Goal: Task Accomplishment & Management: Manage account settings

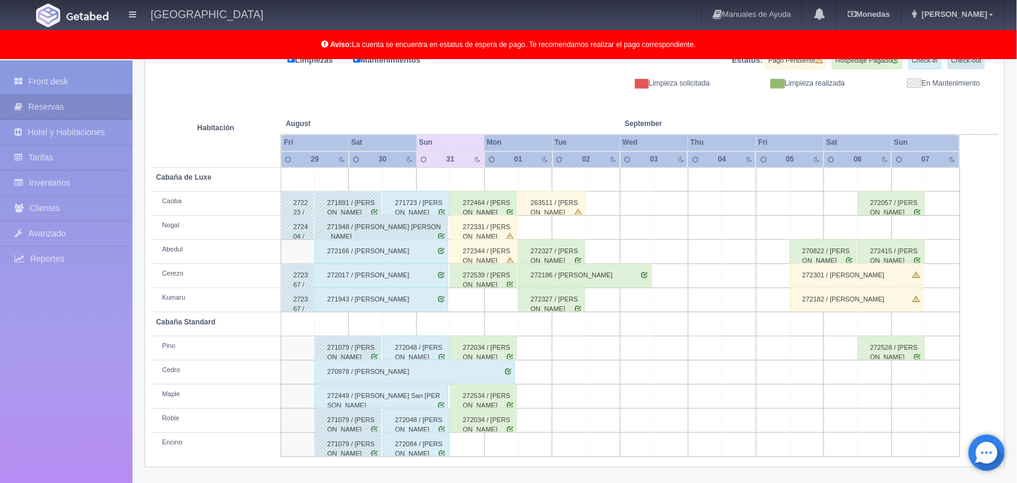
scroll to position [167, 0]
click at [487, 236] on div "272331 / [PERSON_NAME]" at bounding box center [483, 227] width 67 height 24
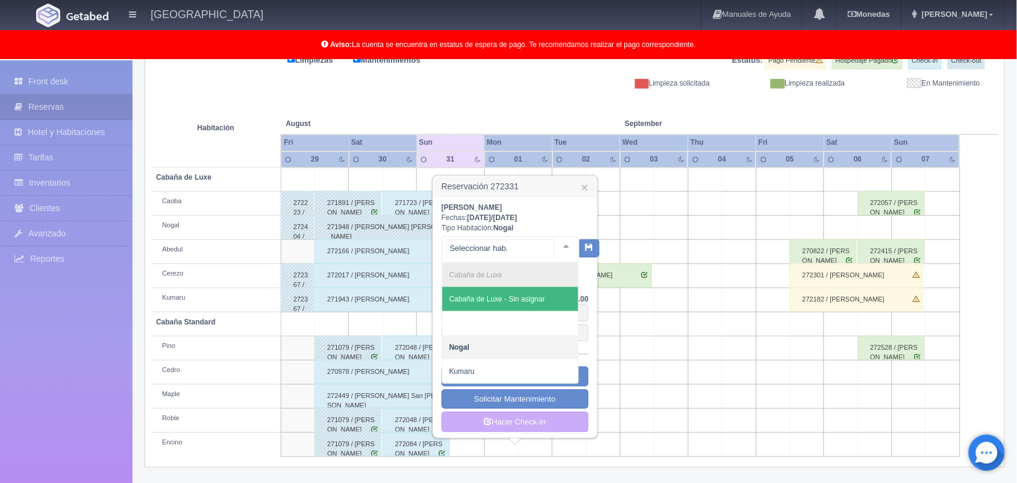
click at [558, 242] on div at bounding box center [566, 246] width 24 height 18
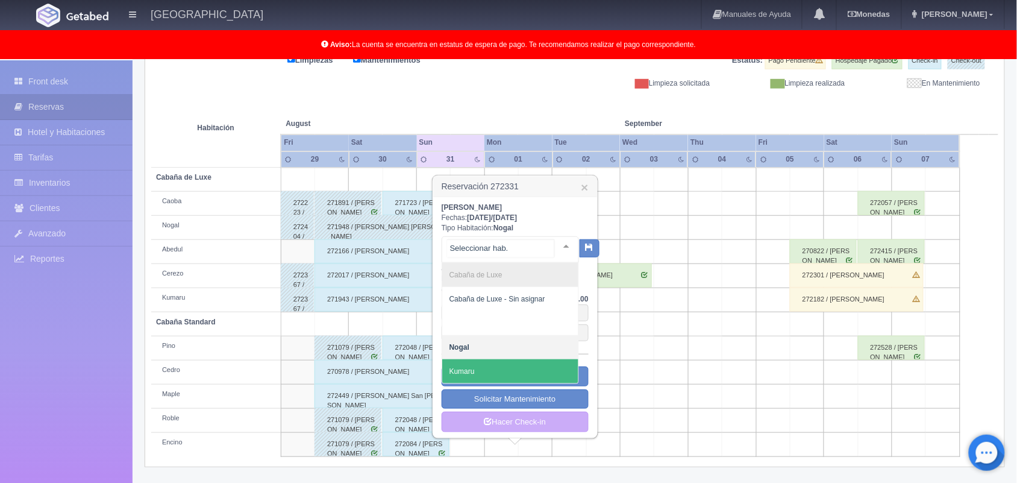
click at [524, 378] on span "Kumaru" at bounding box center [510, 371] width 136 height 24
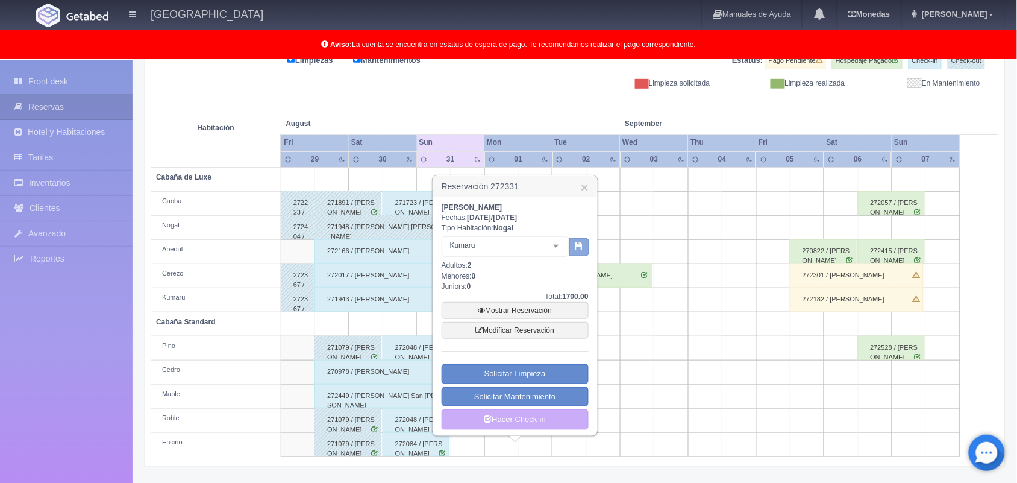
click at [578, 243] on icon "button" at bounding box center [579, 246] width 8 height 8
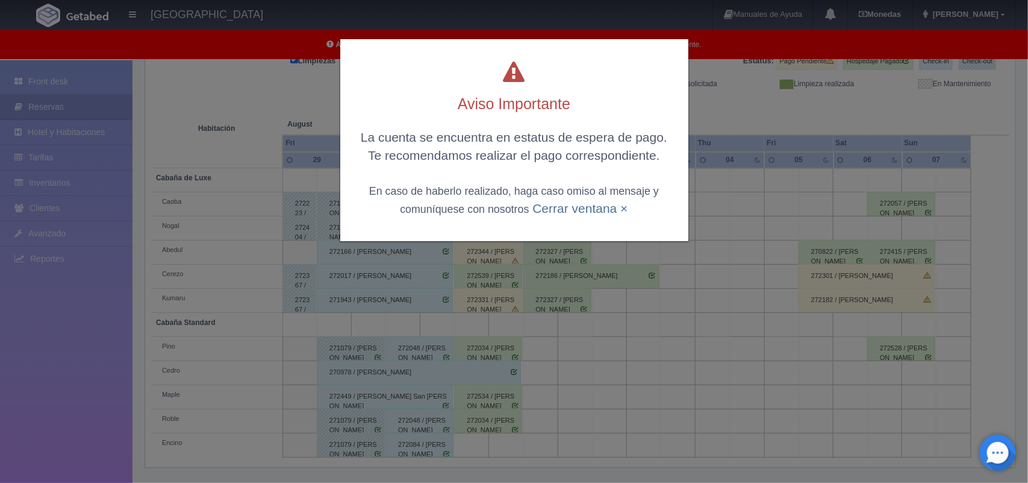
scroll to position [167, 0]
click at [576, 211] on link "Cerrar ventana ×" at bounding box center [579, 208] width 95 height 14
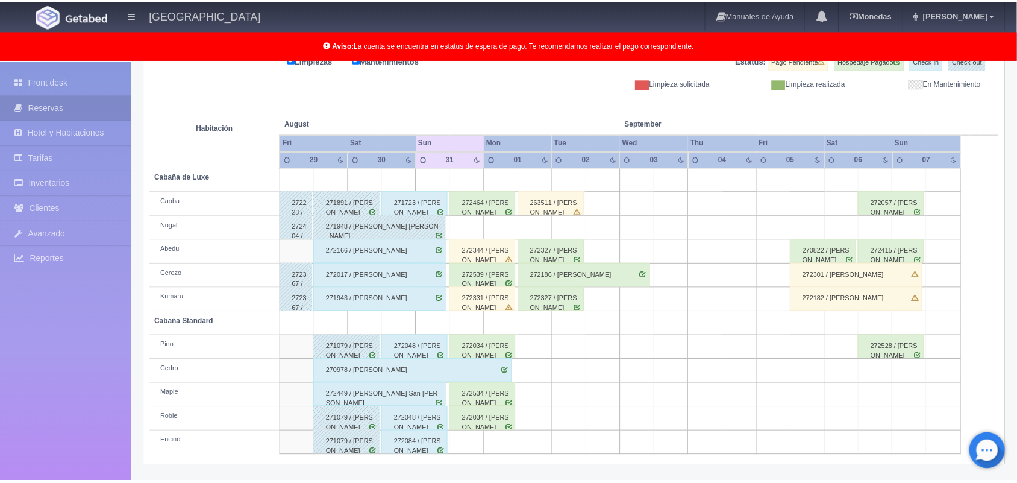
scroll to position [167, 0]
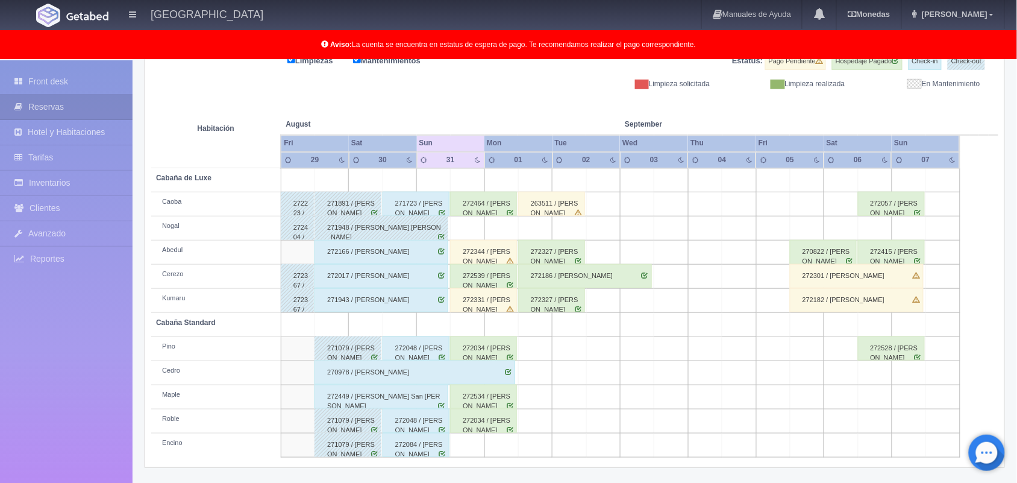
click at [492, 352] on div "272034 / [PERSON_NAME]" at bounding box center [483, 348] width 67 height 24
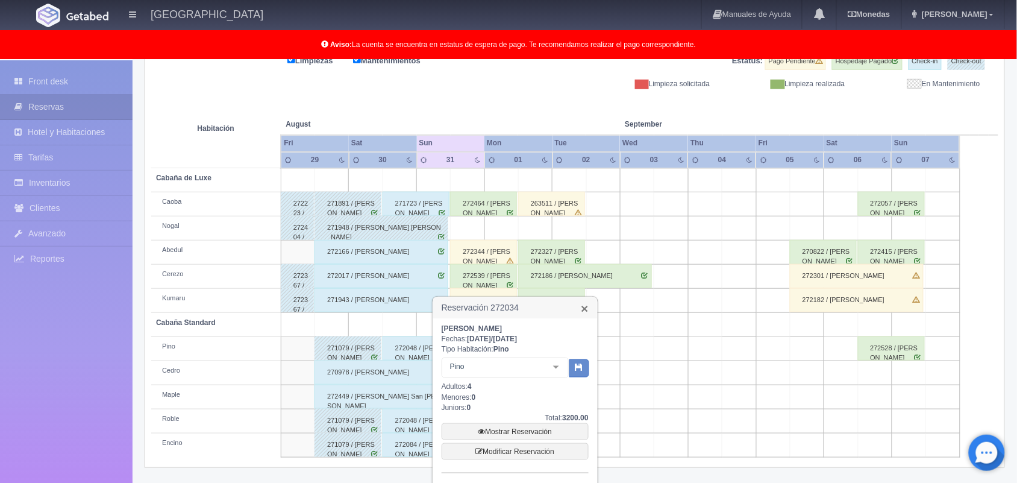
click at [583, 311] on link "×" at bounding box center [584, 308] width 7 height 13
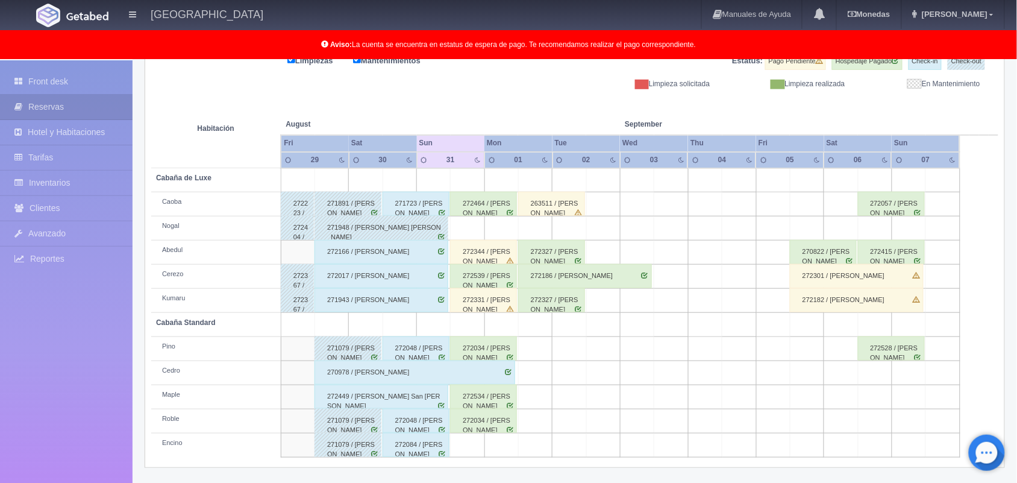
click at [486, 393] on div "272534 / [PERSON_NAME]" at bounding box center [483, 396] width 67 height 24
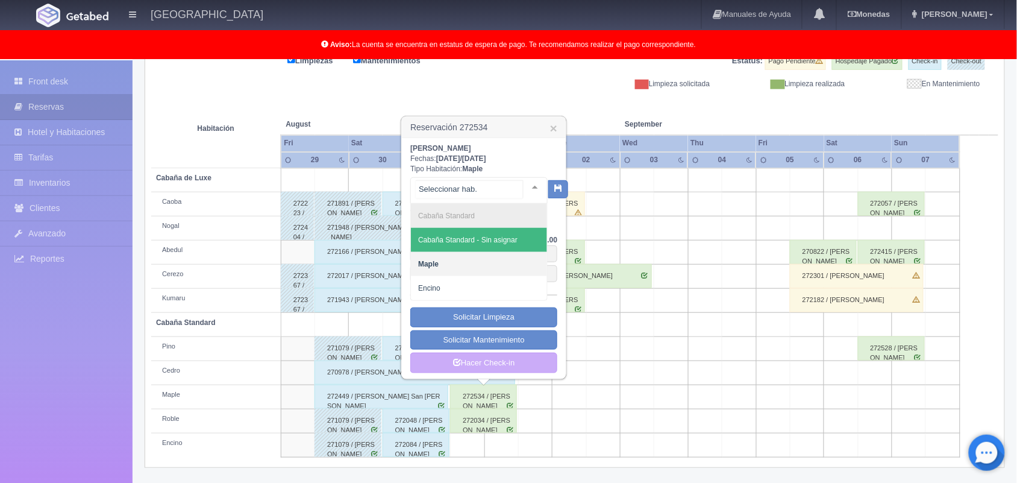
click at [525, 185] on div at bounding box center [535, 187] width 24 height 18
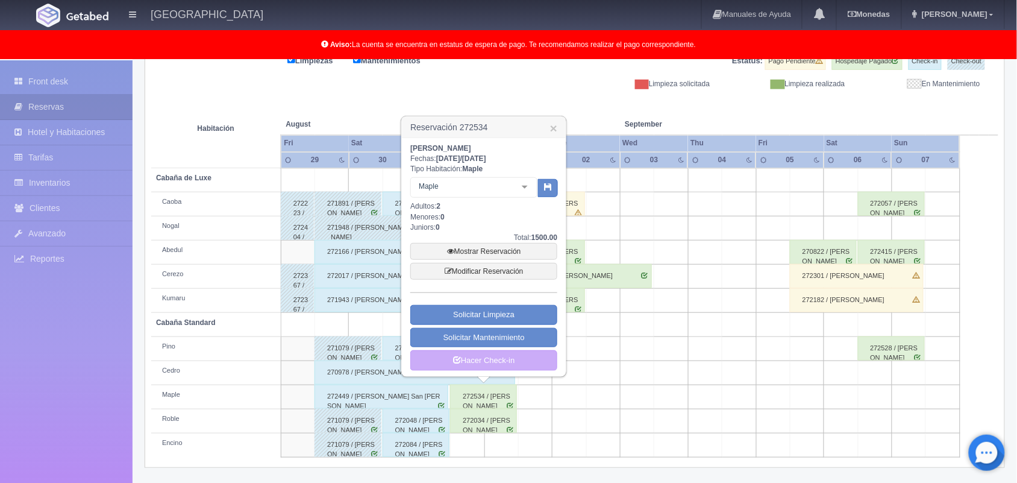
click at [625, 401] on td at bounding box center [637, 397] width 34 height 24
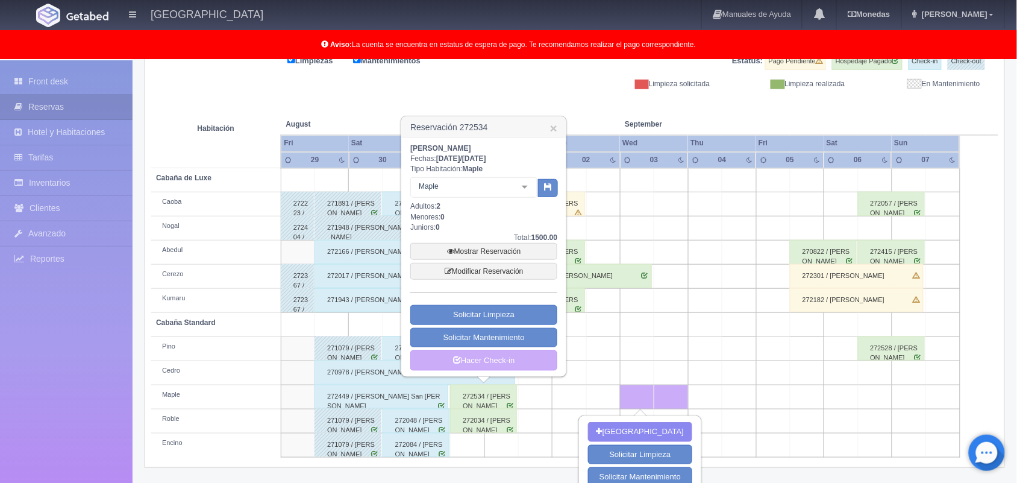
click at [517, 71] on div "Limpiezas Mantenimientos Estatus: Pago Pendiente Hospedaje Pagado Check-in Chec…" at bounding box center [574, 71] width 847 height 36
click at [554, 126] on link "×" at bounding box center [553, 128] width 7 height 13
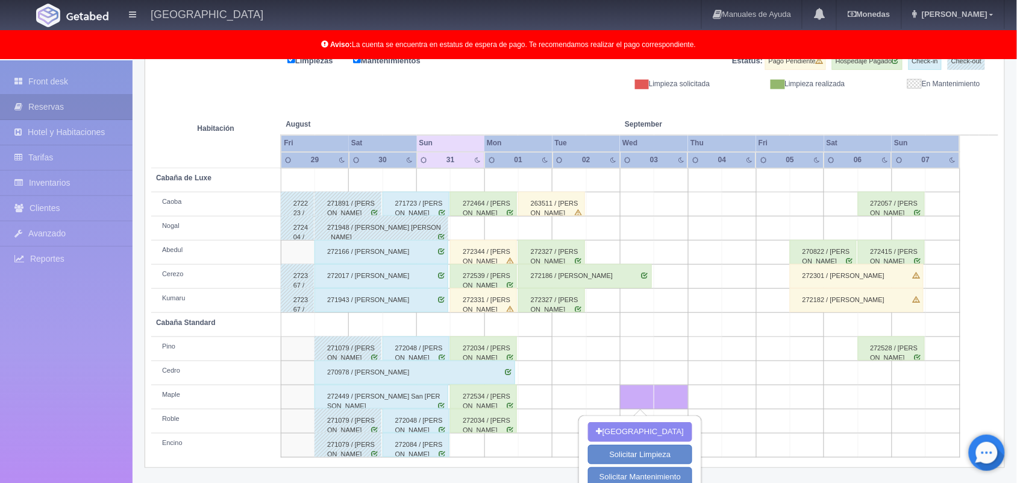
click at [491, 344] on div "272034 / [PERSON_NAME]" at bounding box center [483, 348] width 67 height 24
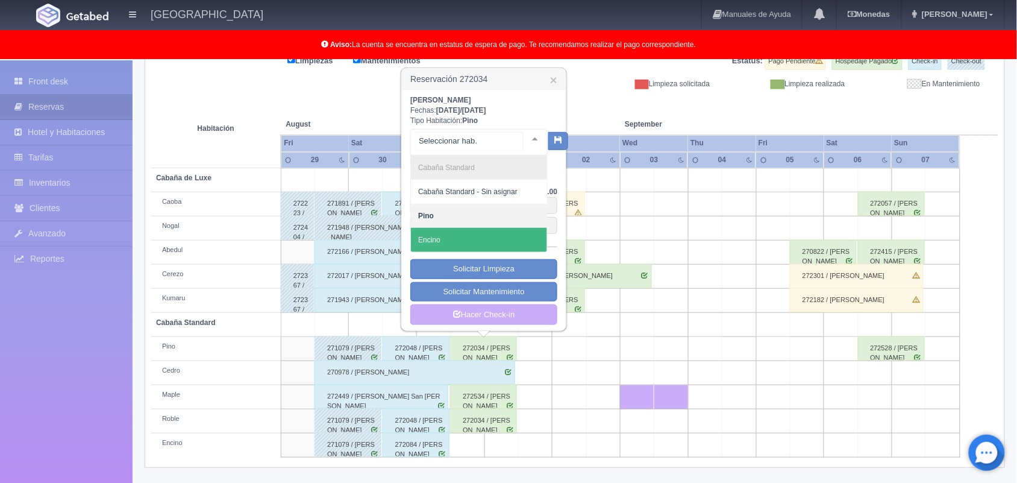
click at [523, 134] on div at bounding box center [535, 139] width 24 height 18
click at [497, 234] on span "Encino" at bounding box center [479, 240] width 136 height 24
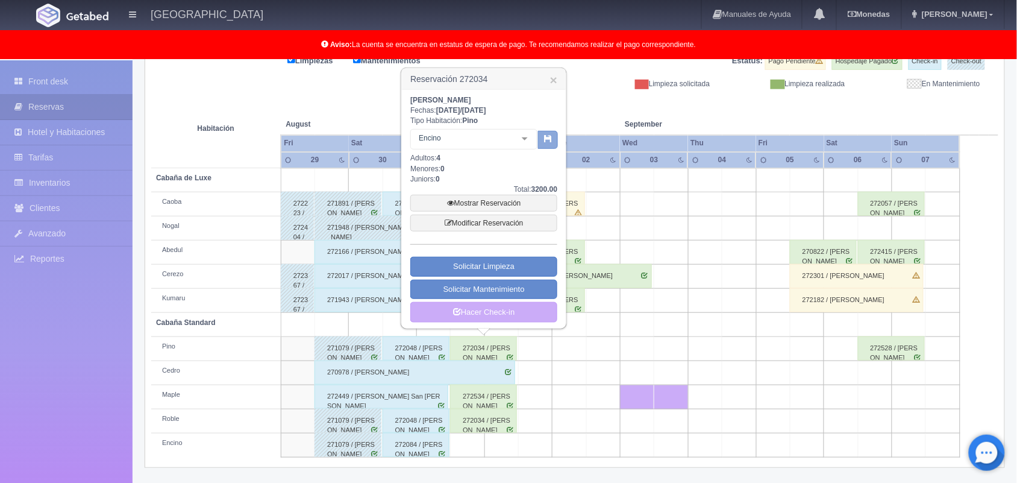
click at [548, 142] on icon "button" at bounding box center [548, 138] width 8 height 8
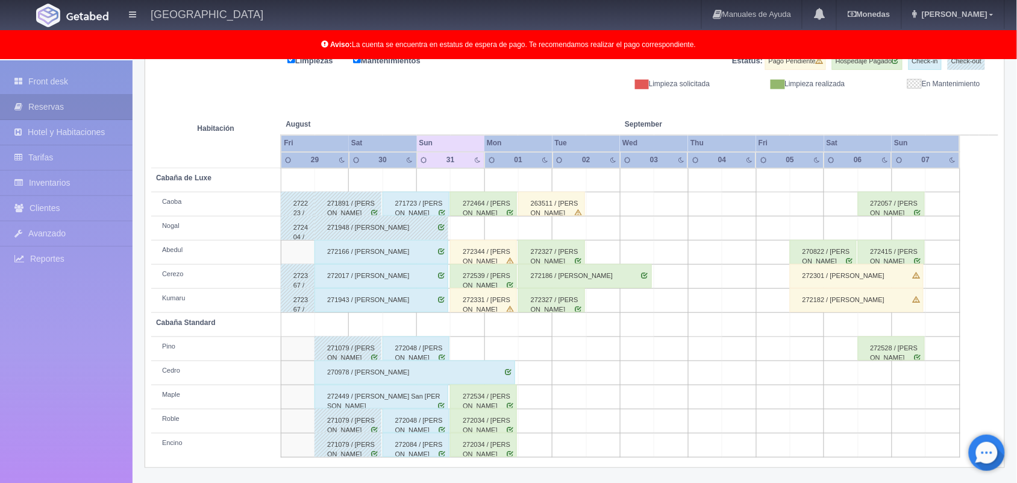
scroll to position [167, 0]
click at [503, 401] on div "272534 / [PERSON_NAME]" at bounding box center [483, 396] width 67 height 24
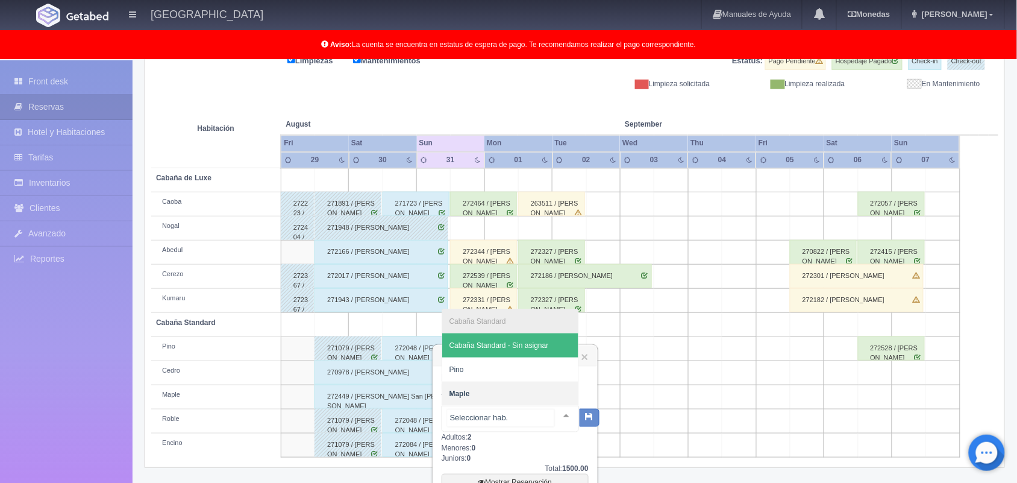
click at [554, 413] on div at bounding box center [566, 415] width 24 height 18
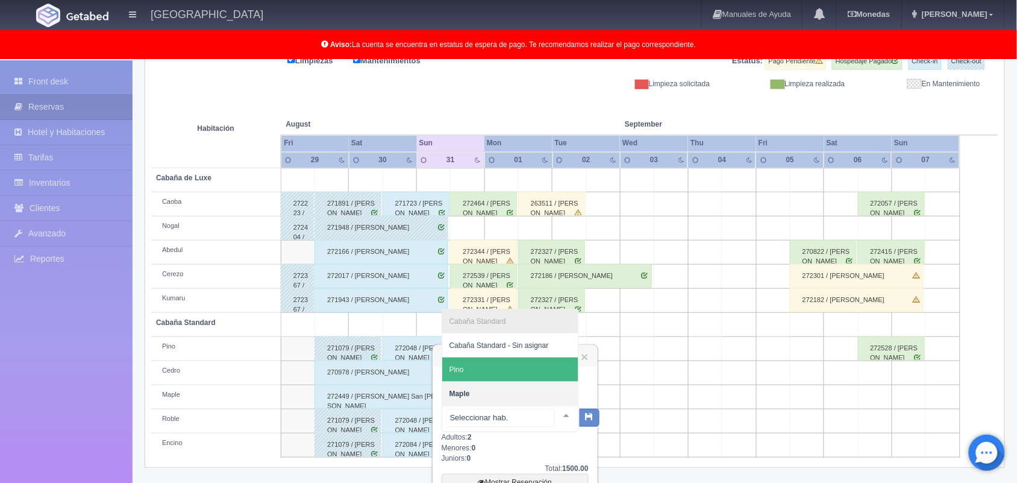
click at [536, 367] on span "Pino" at bounding box center [510, 369] width 136 height 24
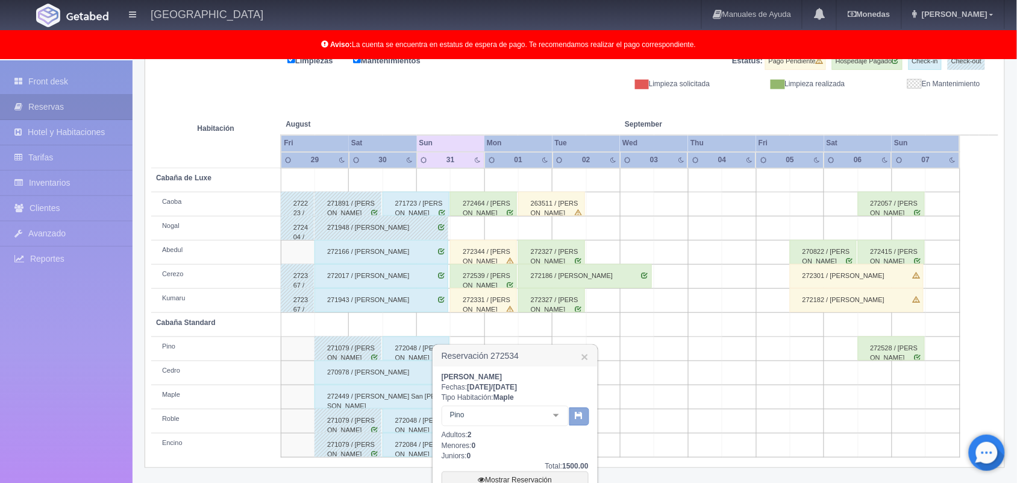
click at [577, 413] on icon "button" at bounding box center [579, 415] width 8 height 8
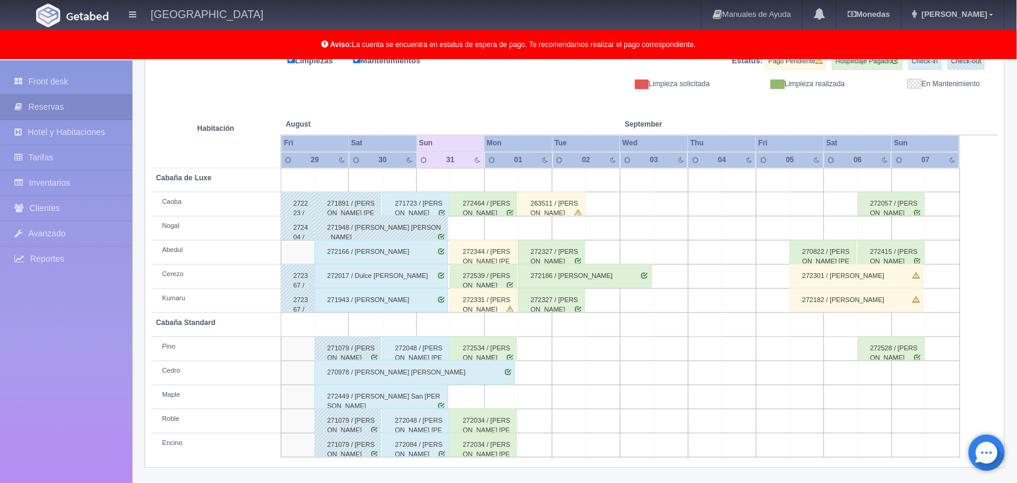
scroll to position [167, 0]
click at [484, 420] on div "272034 / [PERSON_NAME]" at bounding box center [483, 420] width 67 height 24
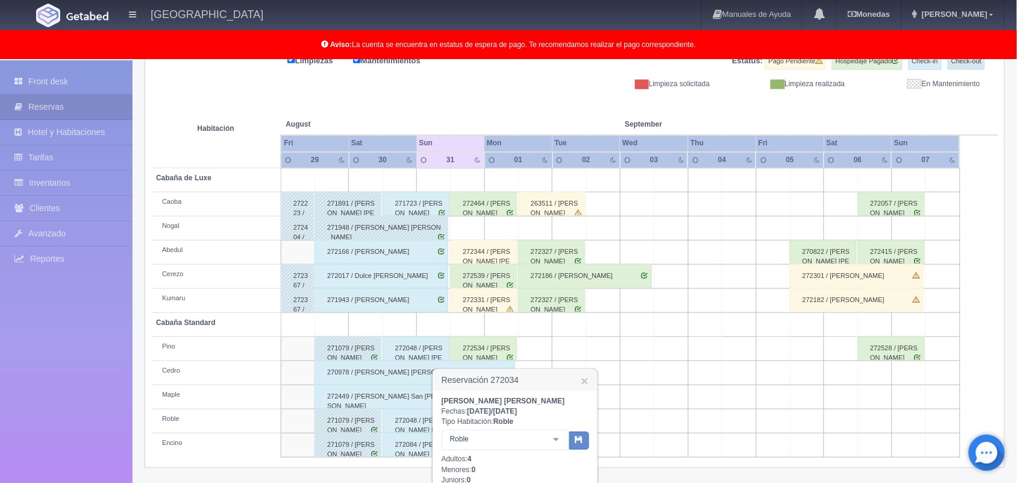
click at [555, 437] on div at bounding box center [556, 439] width 24 height 18
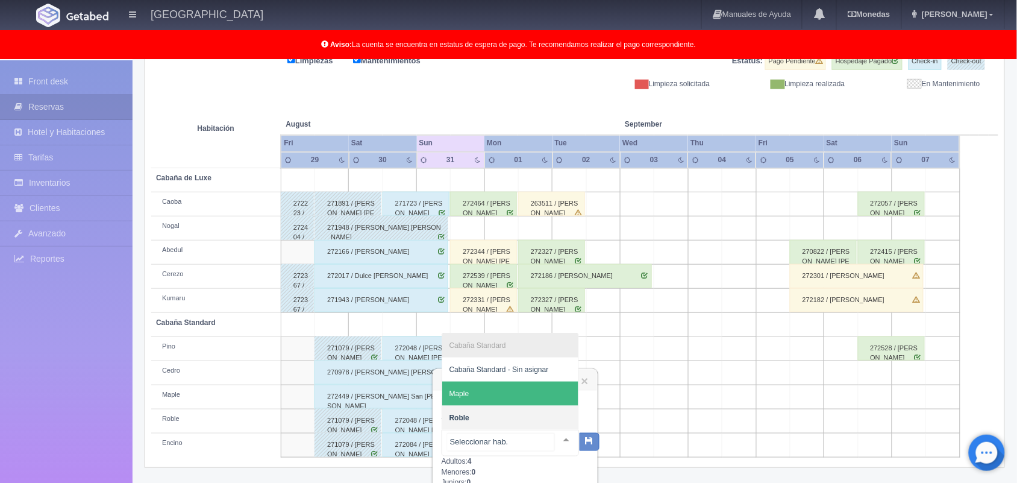
click at [532, 396] on span "Maple" at bounding box center [510, 393] width 136 height 24
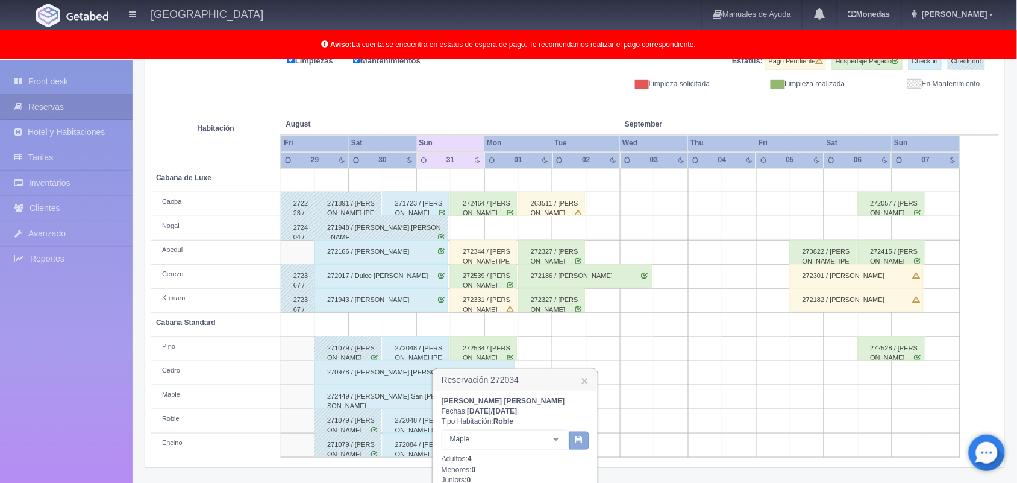
click at [579, 439] on icon "button" at bounding box center [579, 439] width 8 height 8
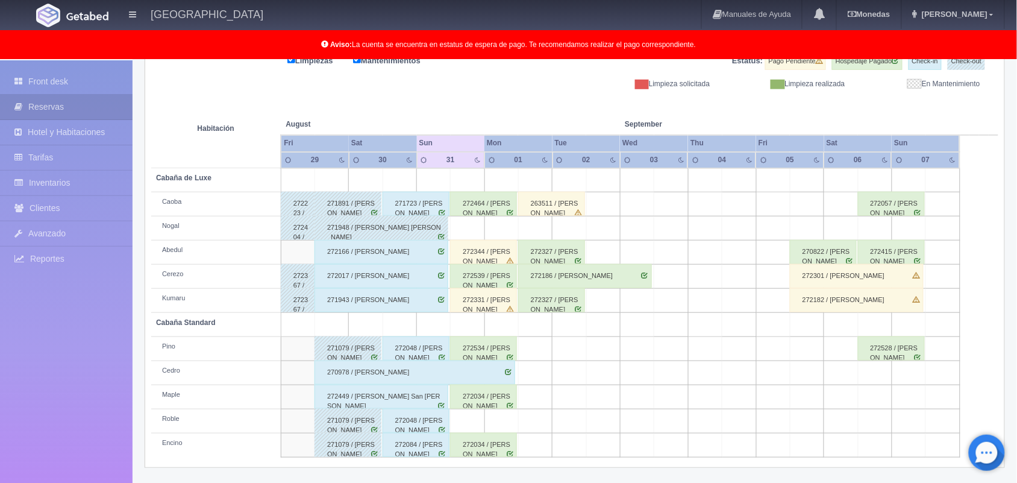
scroll to position [167, 0]
